Goal: Task Accomplishment & Management: Manage account settings

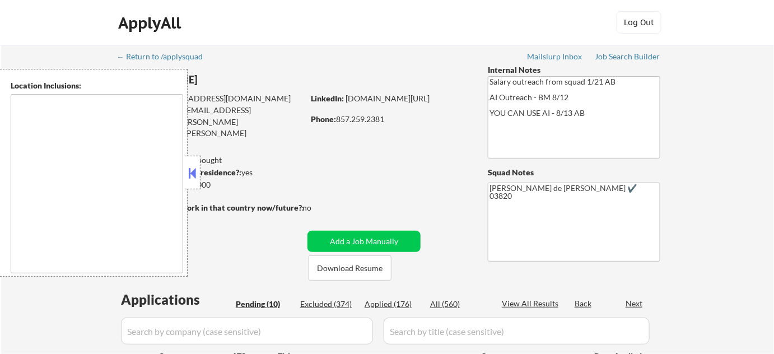
select select ""pending""
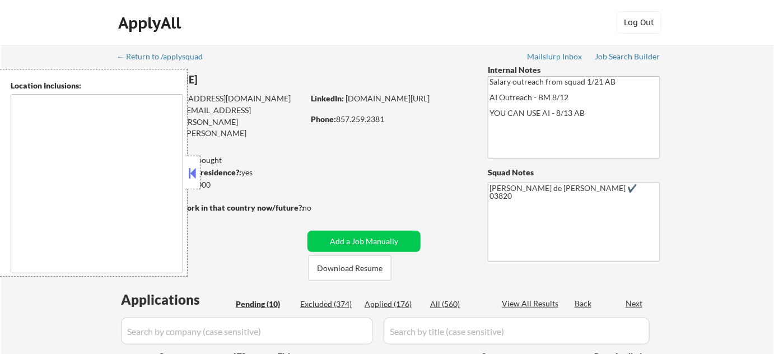
select select ""pending""
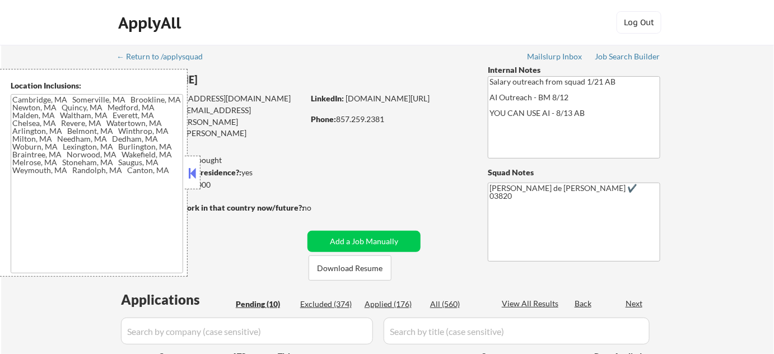
type textarea "[GEOGRAPHIC_DATA], [GEOGRAPHIC_DATA] [GEOGRAPHIC_DATA], [GEOGRAPHIC_DATA] [GEOG…"
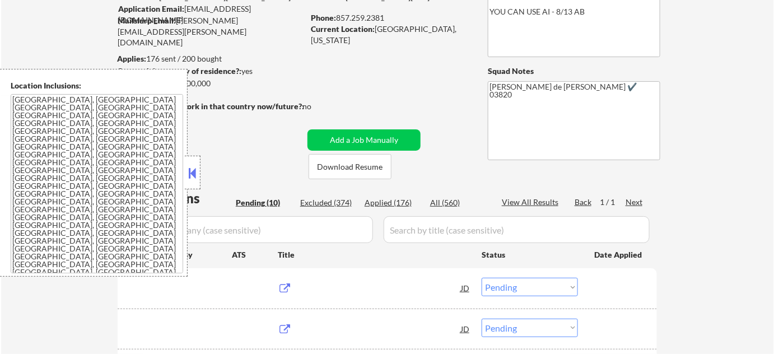
click at [194, 182] on div at bounding box center [193, 173] width 16 height 34
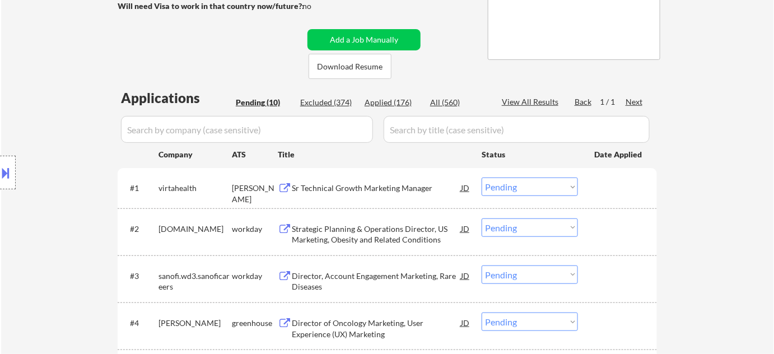
scroll to position [203, 0]
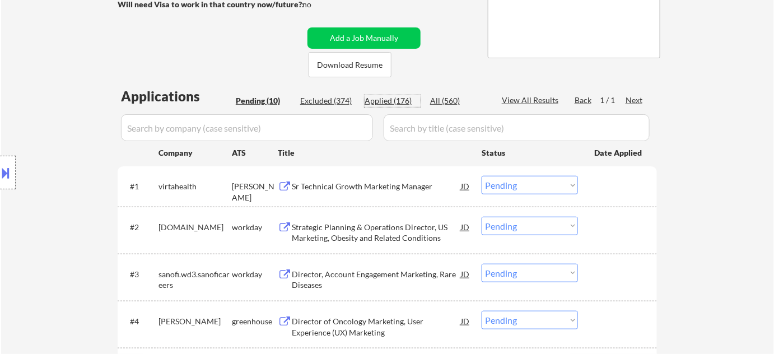
click at [395, 105] on div "Applied (176)" at bounding box center [392, 100] width 56 height 11
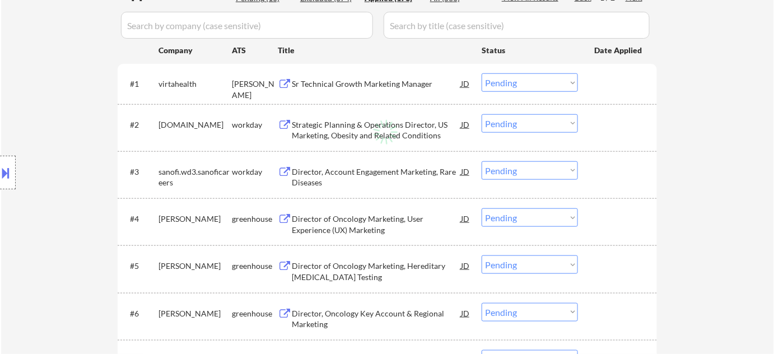
scroll to position [356, 0]
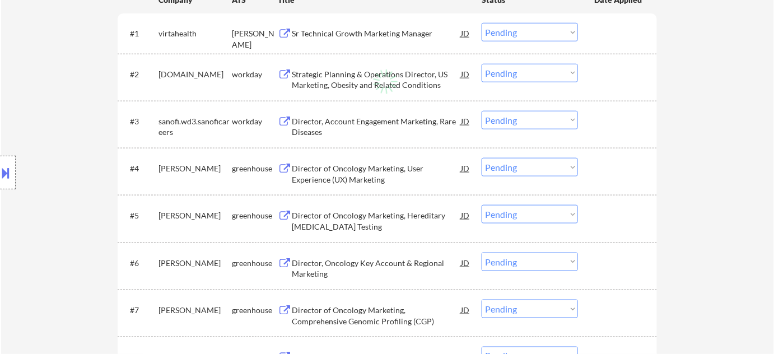
select select ""applied""
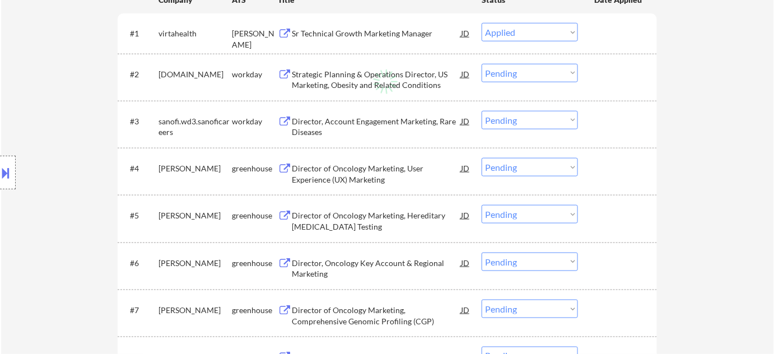
select select ""applied""
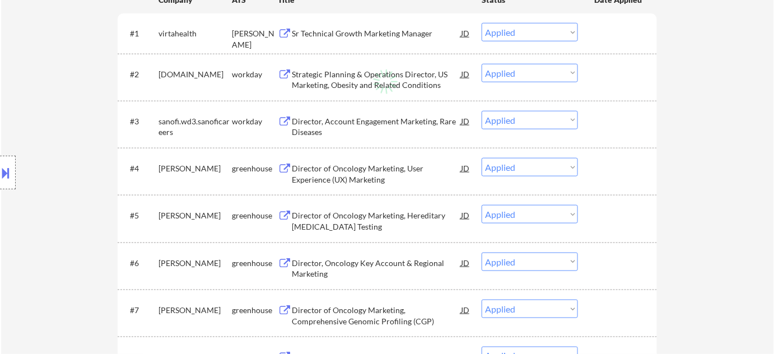
select select ""applied""
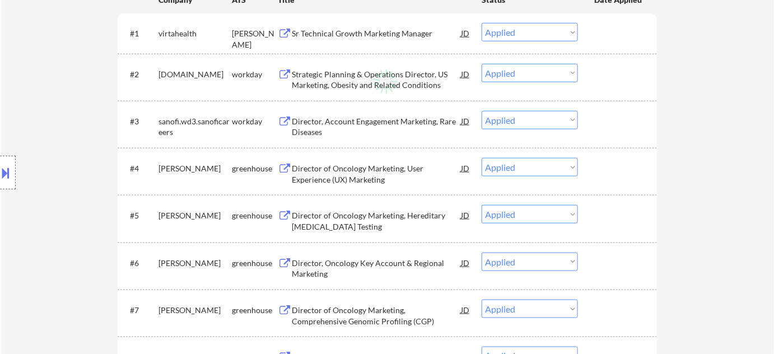
select select ""applied""
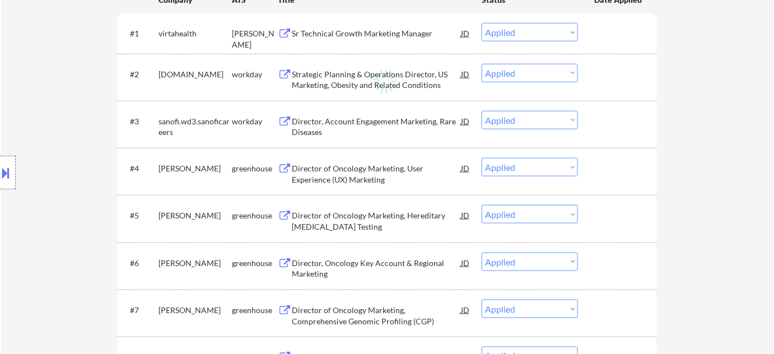
select select ""applied""
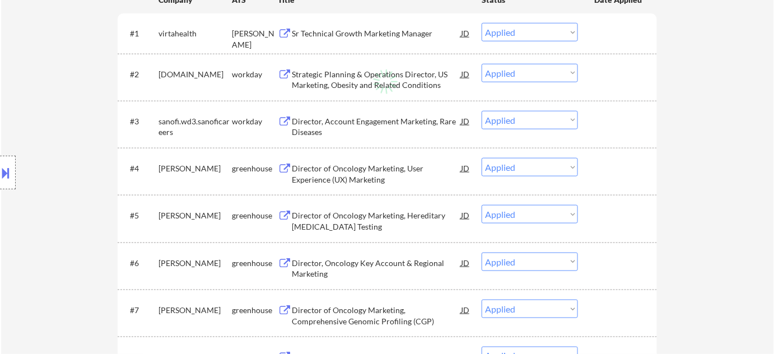
select select ""applied""
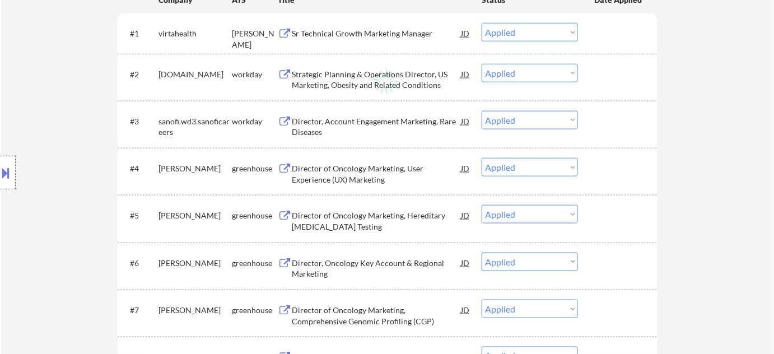
select select ""applied""
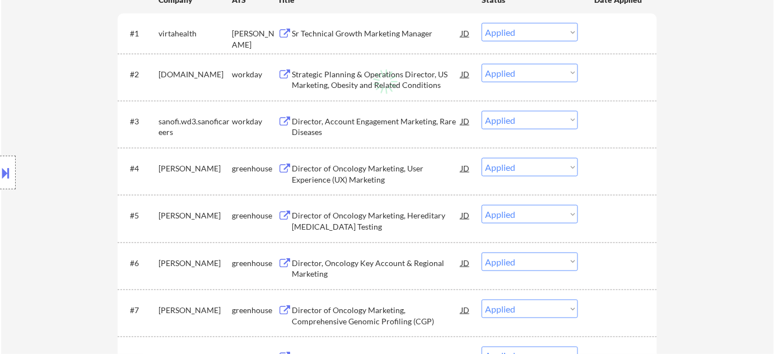
select select ""applied""
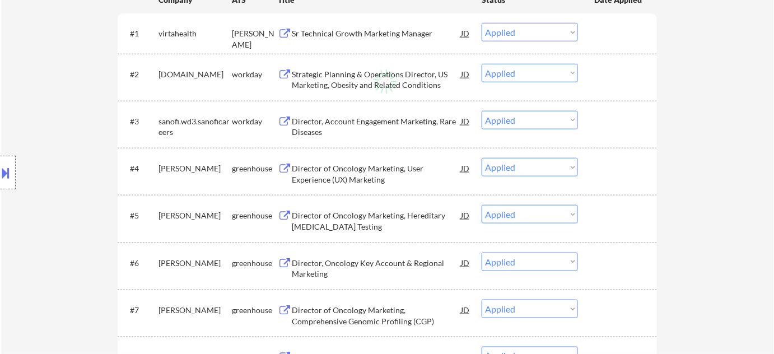
select select ""applied""
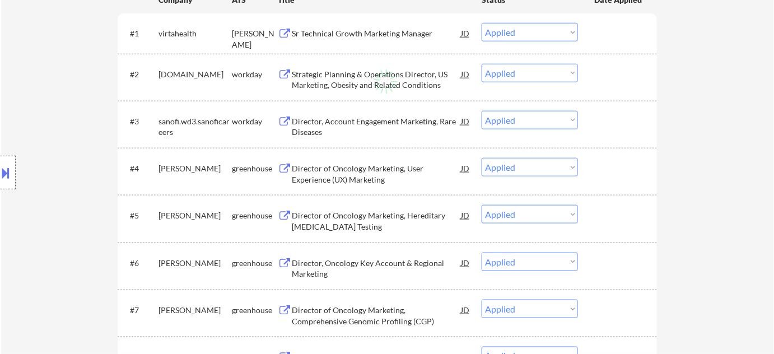
select select ""applied""
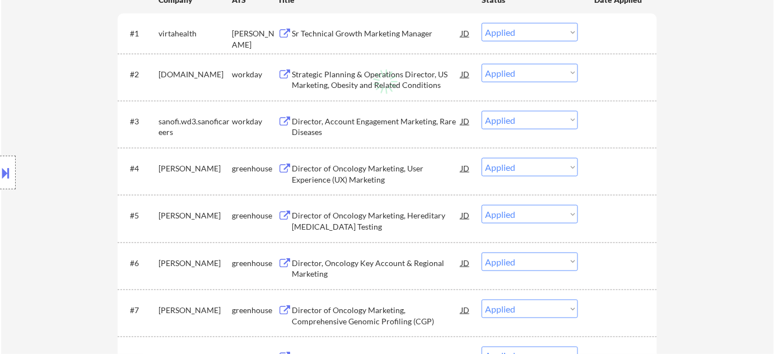
select select ""applied""
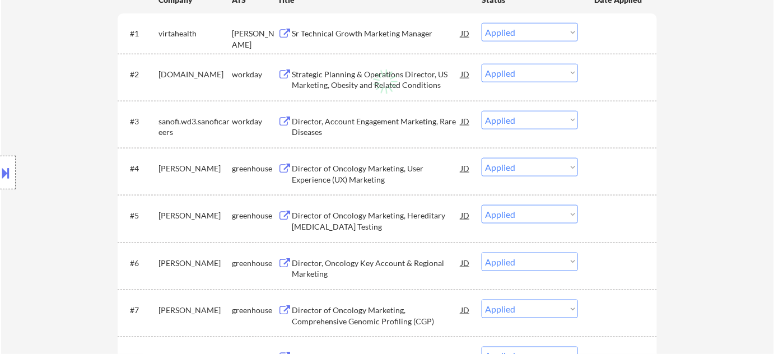
select select ""applied""
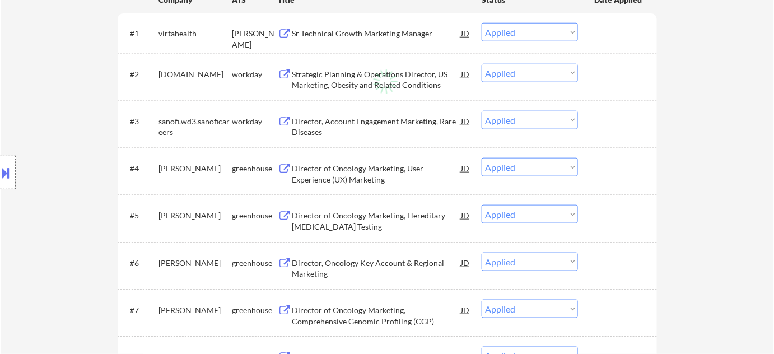
select select ""applied""
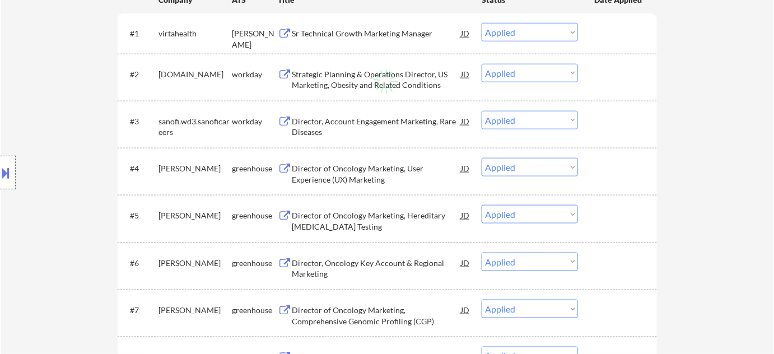
select select ""applied""
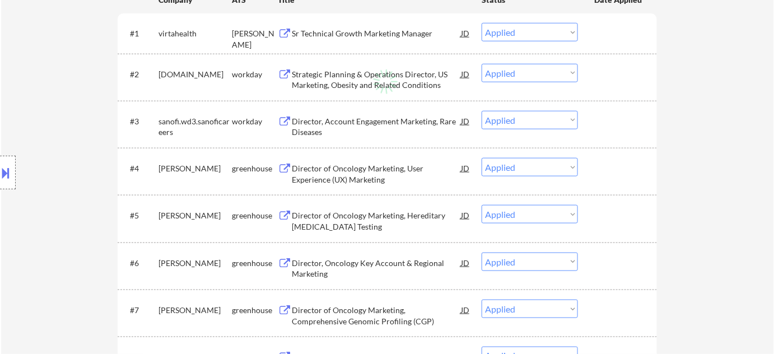
select select ""applied""
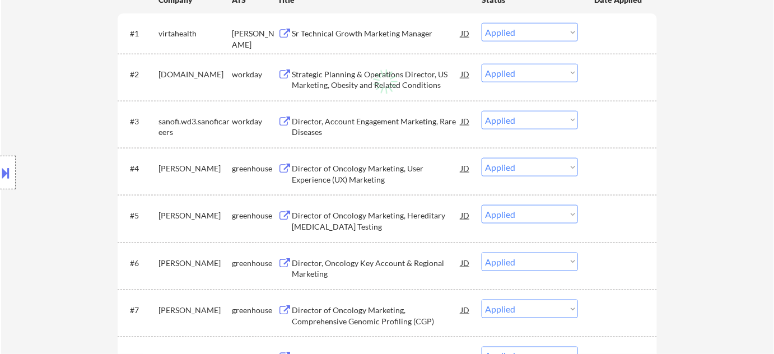
select select ""applied""
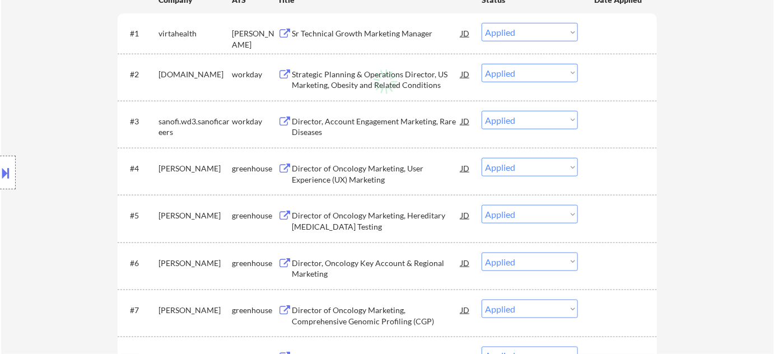
select select ""applied""
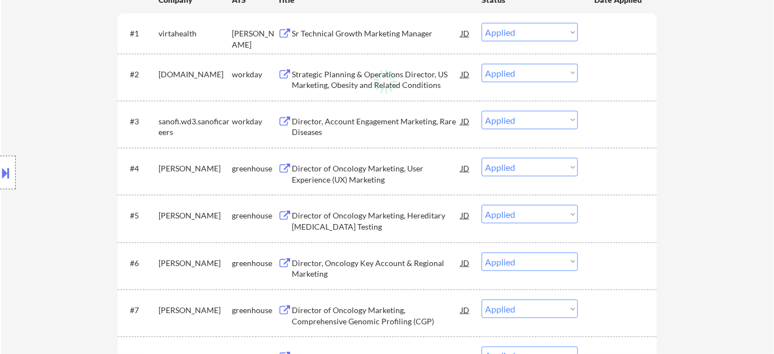
select select ""applied""
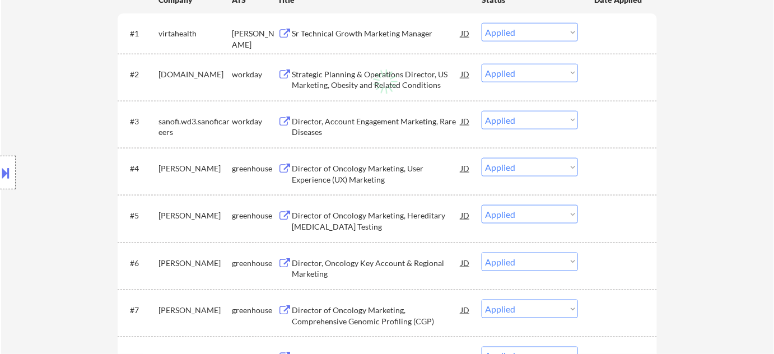
select select ""applied""
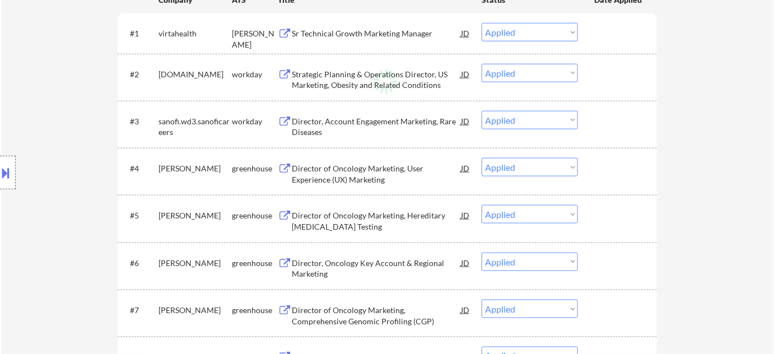
select select ""applied""
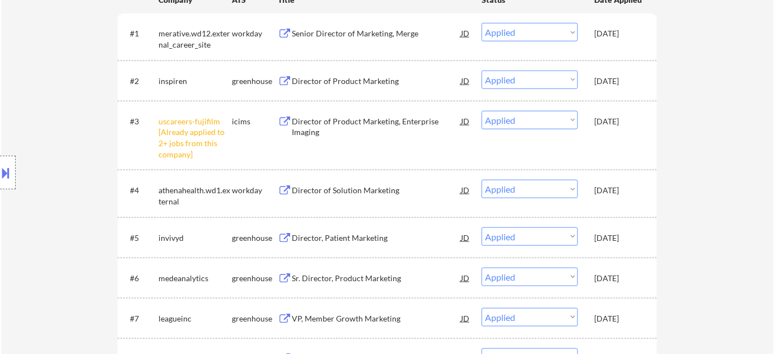
click at [348, 230] on div "Director, Patient Marketing" at bounding box center [376, 237] width 169 height 20
